Goal: Find specific page/section: Find specific page/section

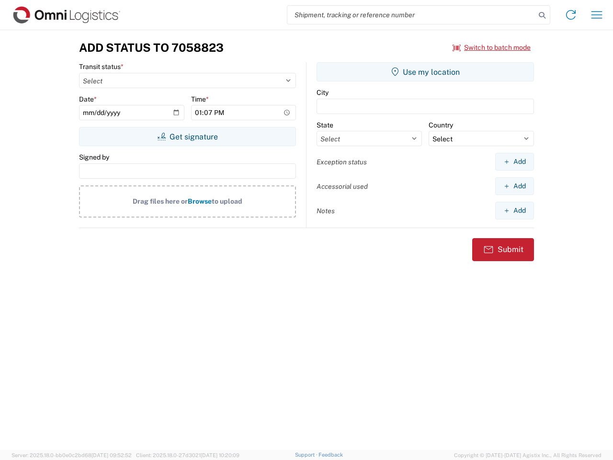
click at [411, 15] on input "search" at bounding box center [411, 15] width 248 height 18
click at [542, 15] on icon at bounding box center [541, 15] width 13 height 13
click at [571, 15] on icon at bounding box center [570, 14] width 15 height 15
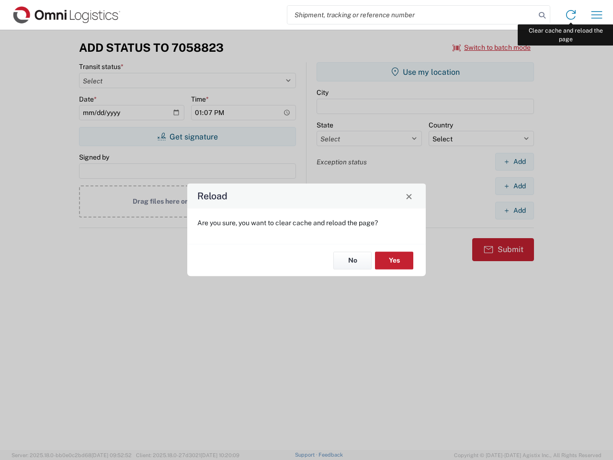
click at [597, 15] on div "Reload Are you sure, you want to clear cache and reload the page? No Yes" at bounding box center [306, 230] width 613 height 460
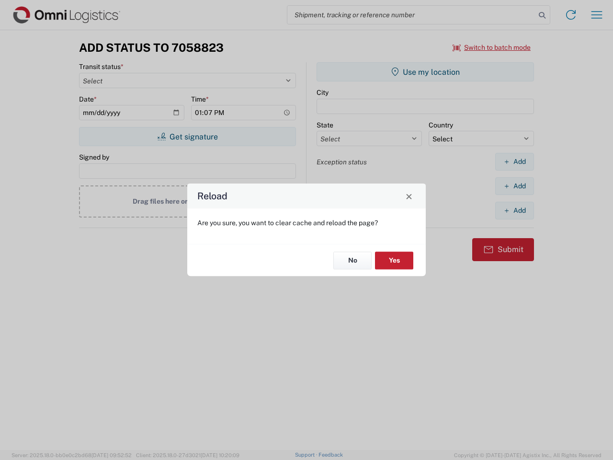
click at [492, 47] on div "Reload Are you sure, you want to clear cache and reload the page? No Yes" at bounding box center [306, 230] width 613 height 460
click at [187, 136] on div "Reload Are you sure, you want to clear cache and reload the page? No Yes" at bounding box center [306, 230] width 613 height 460
click at [425, 72] on div "Reload Are you sure, you want to clear cache and reload the page? No Yes" at bounding box center [306, 230] width 613 height 460
click at [514, 161] on div "Reload Are you sure, you want to clear cache and reload the page? No Yes" at bounding box center [306, 230] width 613 height 460
click at [514, 186] on div "Reload Are you sure, you want to clear cache and reload the page? No Yes" at bounding box center [306, 230] width 613 height 460
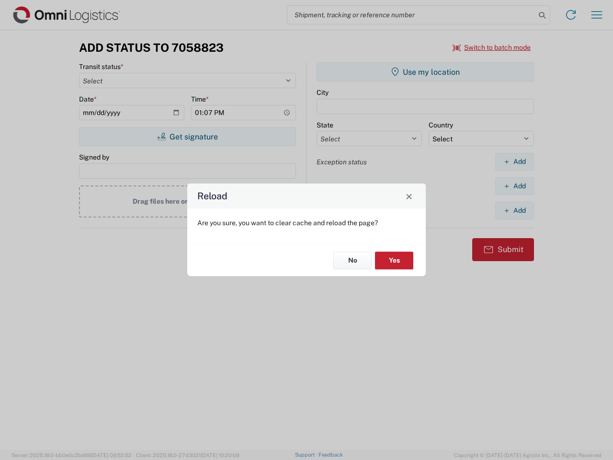
click at [514, 210] on div "Reload Are you sure, you want to clear cache and reload the page? No Yes" at bounding box center [306, 230] width 613 height 460
